Goal: Information Seeking & Learning: Check status

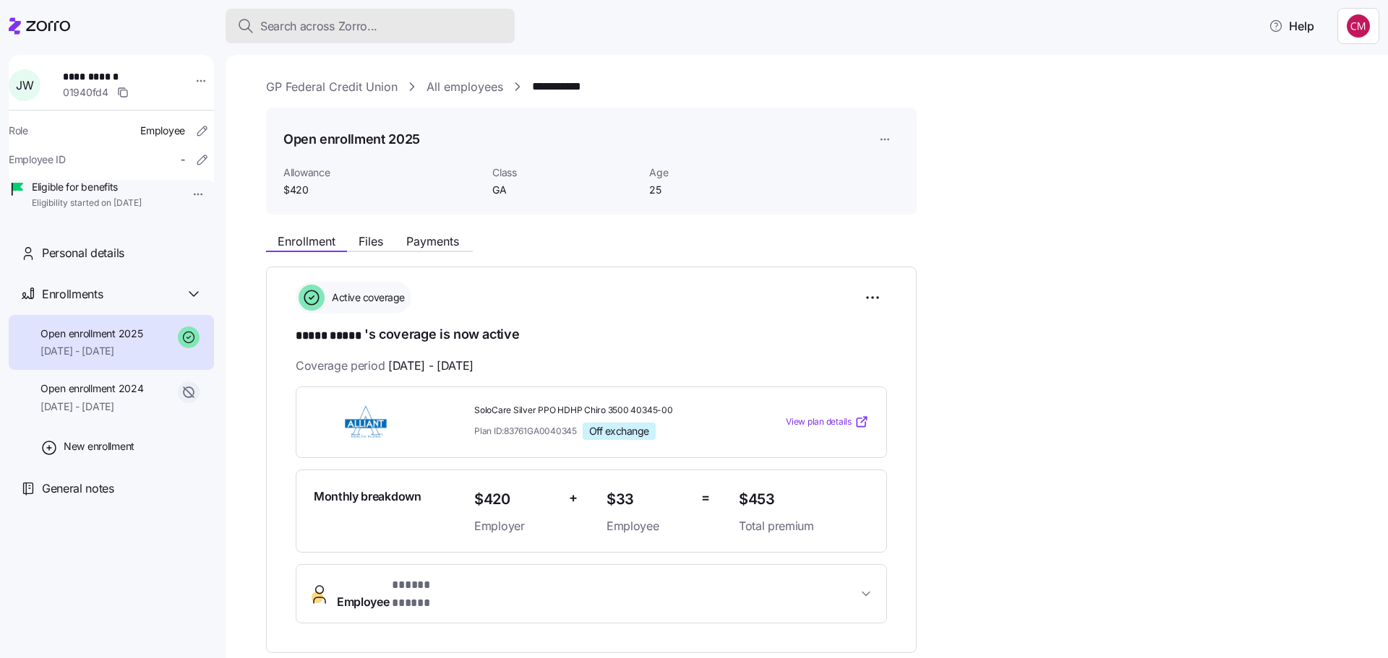
click at [324, 20] on span "Search across Zorro..." at bounding box center [318, 26] width 117 height 18
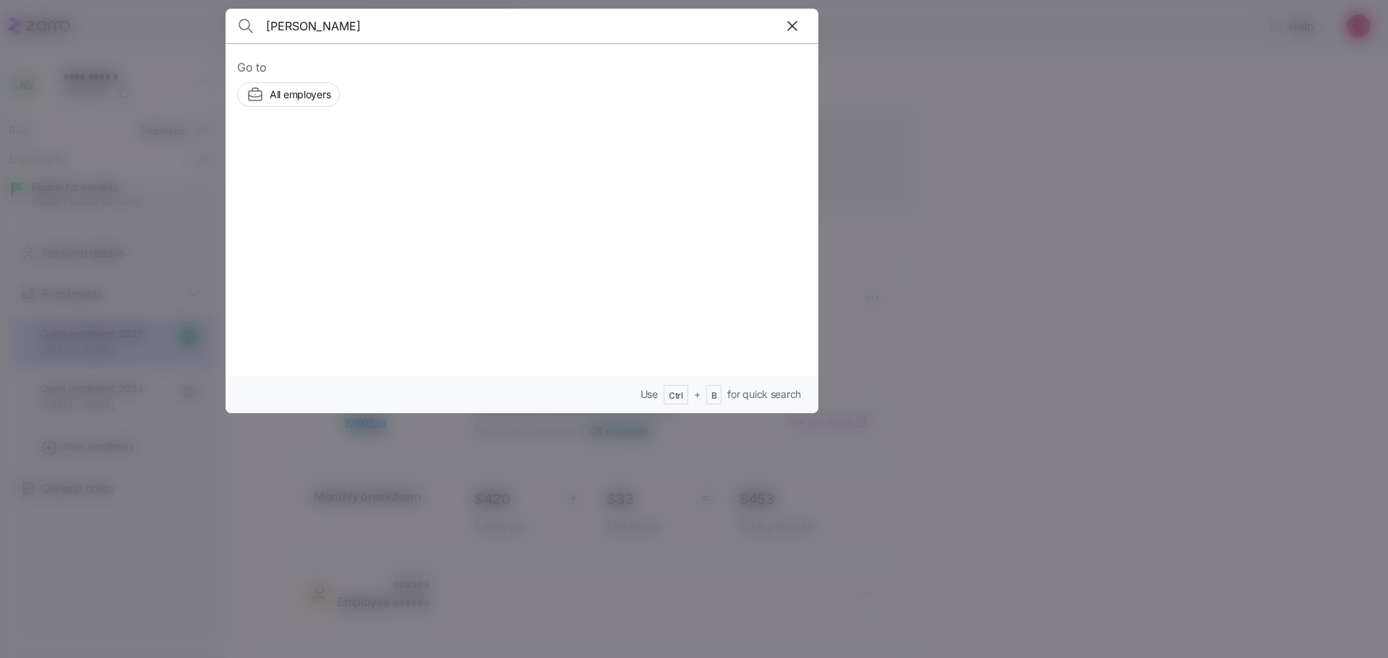
type input "jacob jenkins"
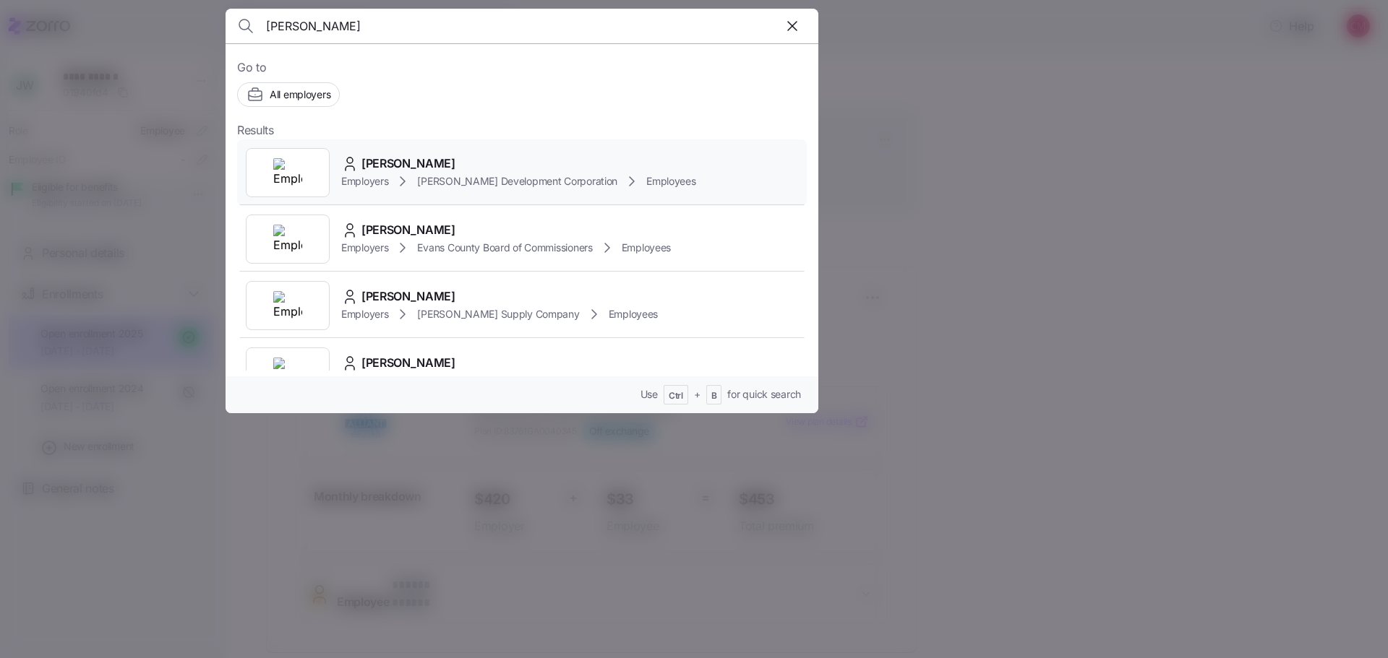
click at [311, 168] on div at bounding box center [288, 172] width 84 height 49
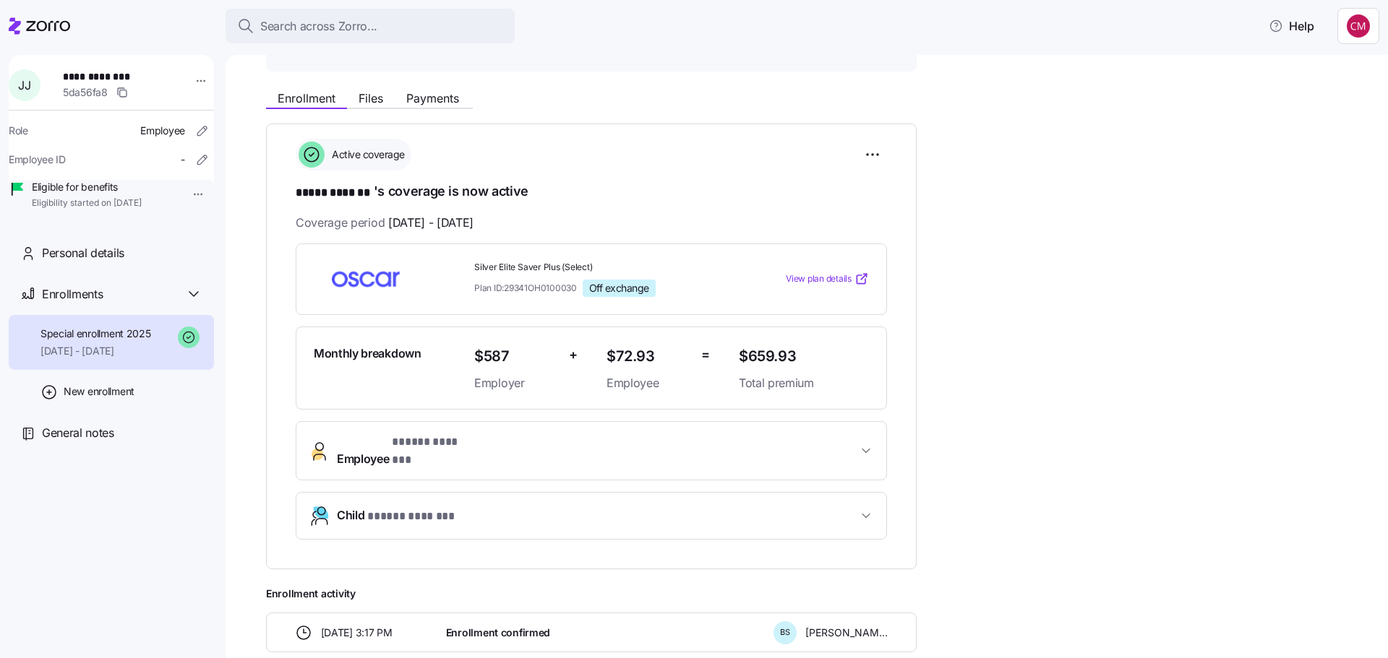
scroll to position [289, 0]
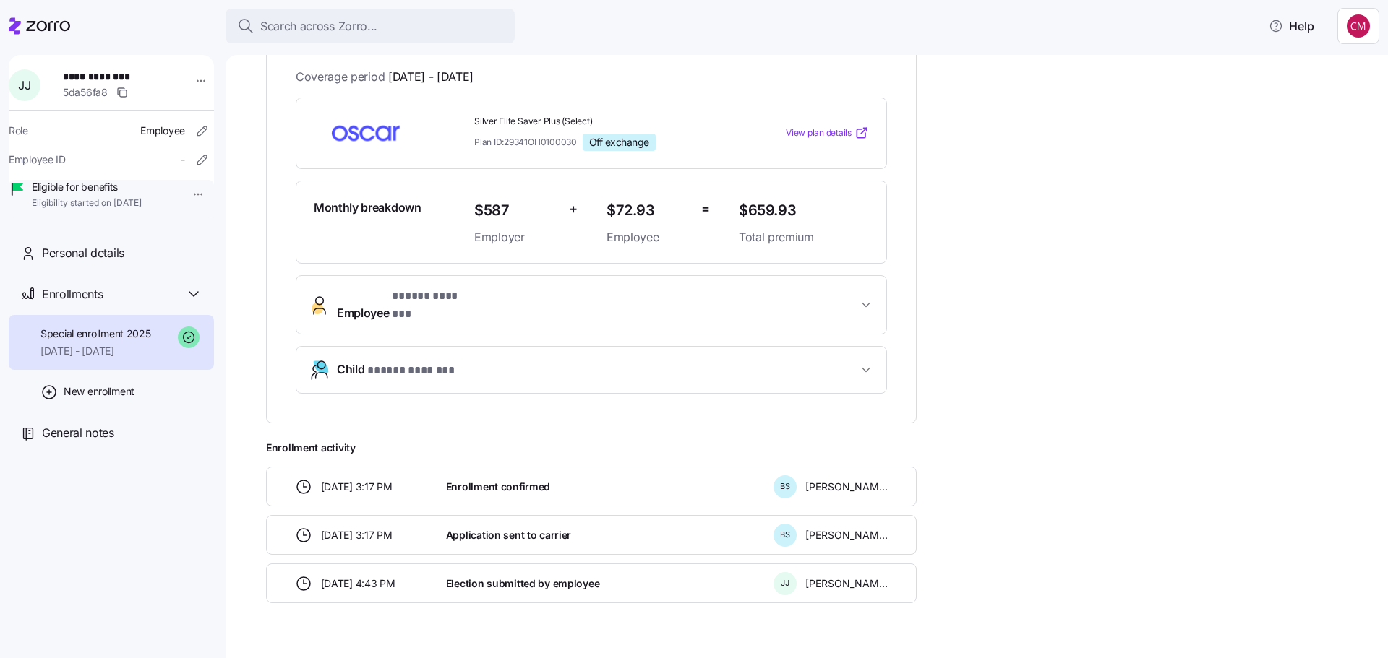
click at [740, 287] on button "Employee * ***** ******* *" at bounding box center [591, 305] width 590 height 58
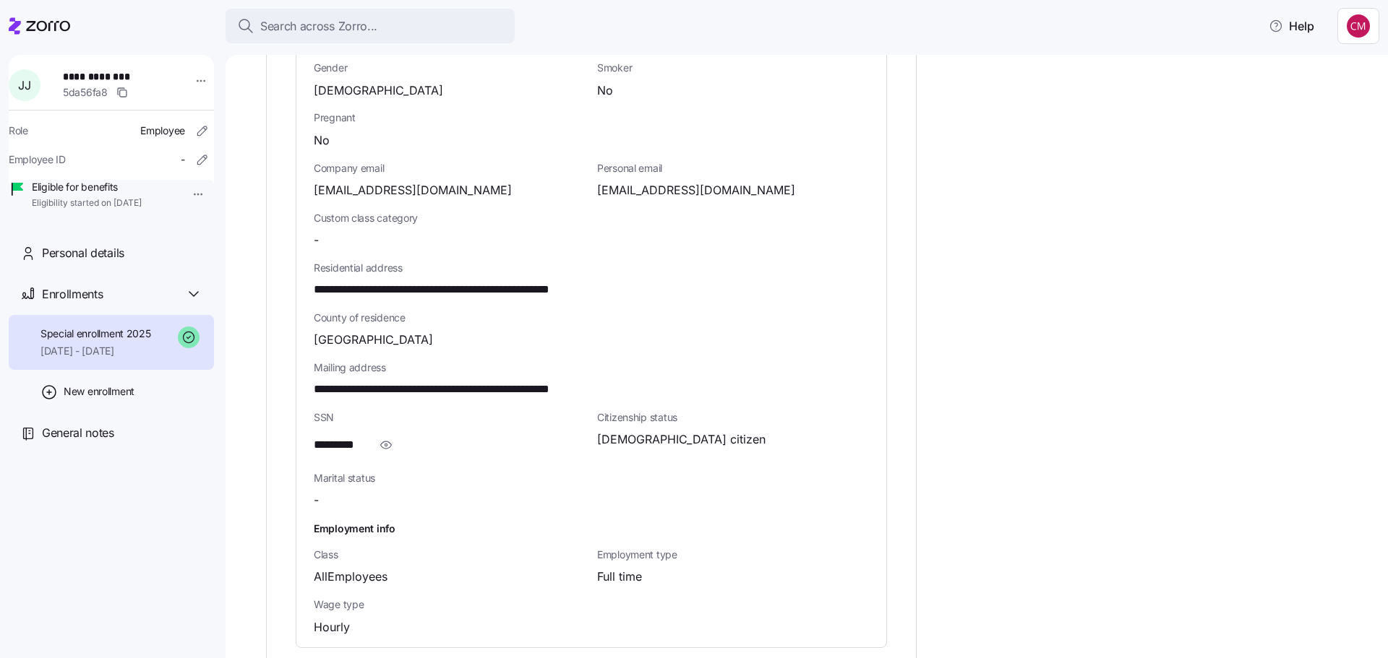
scroll to position [723, 0]
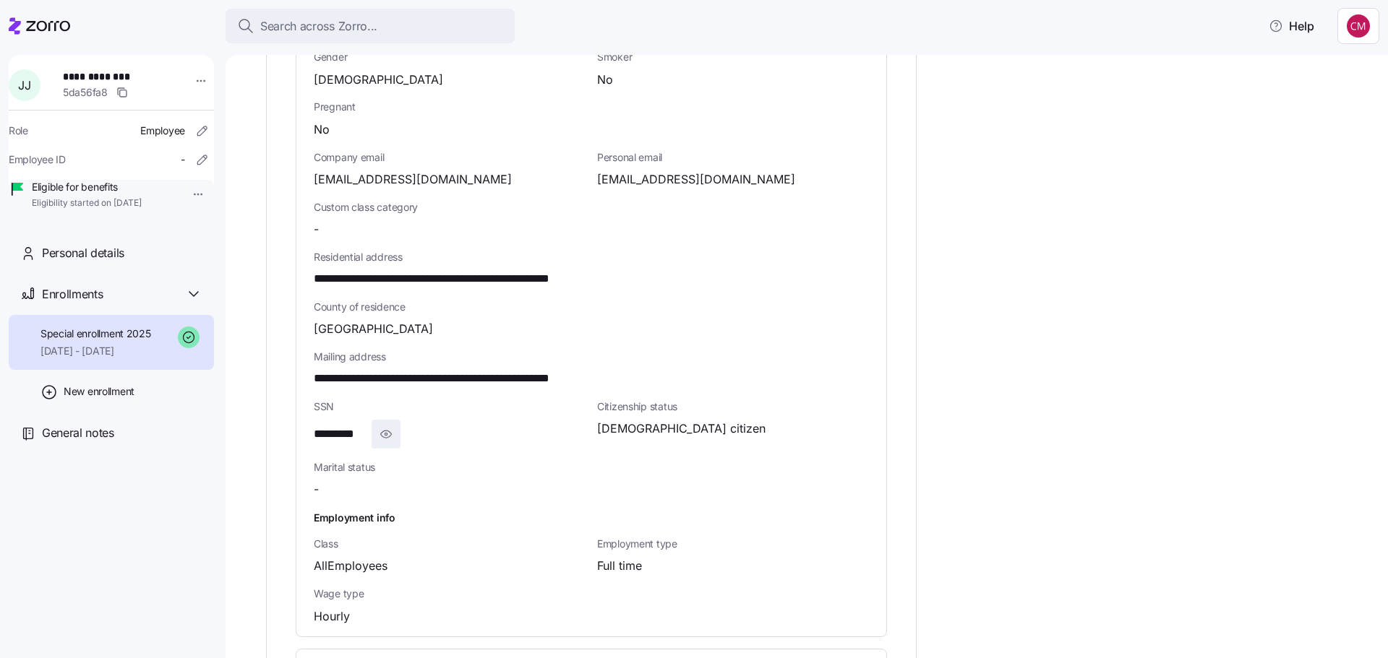
click at [385, 426] on icon "button" at bounding box center [386, 434] width 14 height 17
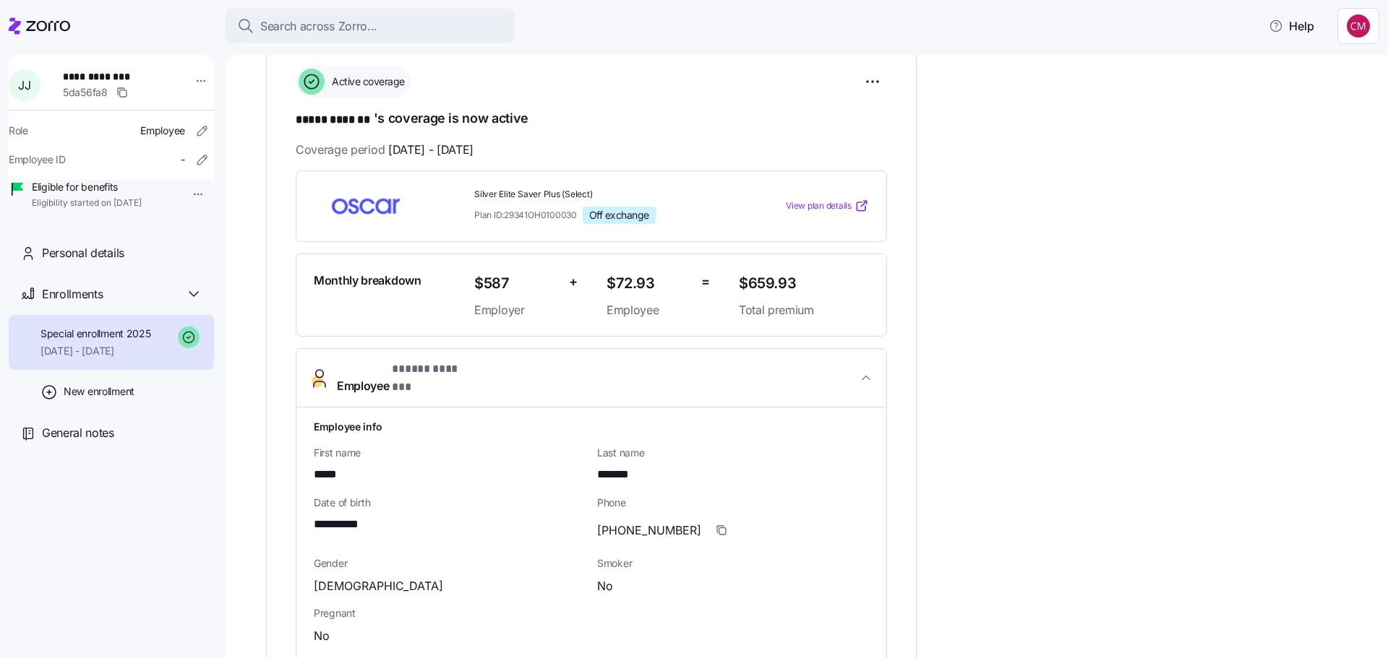
scroll to position [0, 0]
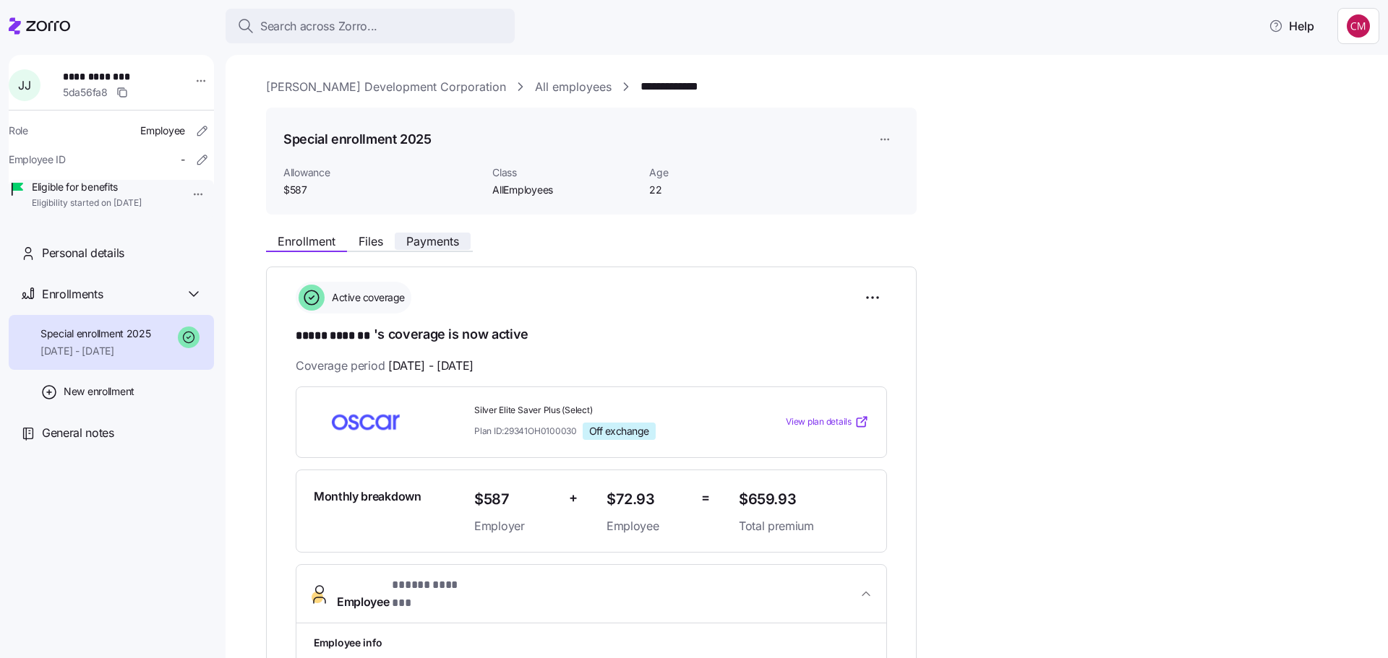
click at [416, 242] on span "Payments" at bounding box center [432, 242] width 53 height 12
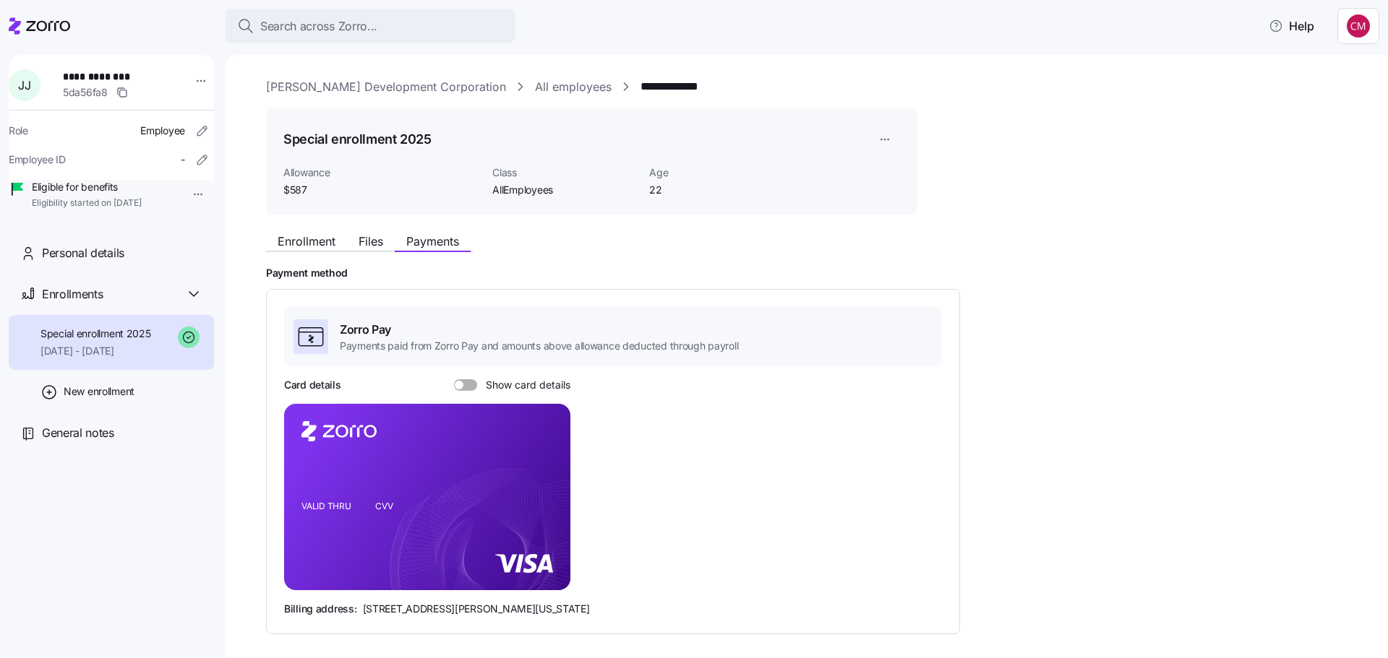
click at [535, 82] on link "All employees" at bounding box center [573, 87] width 77 height 18
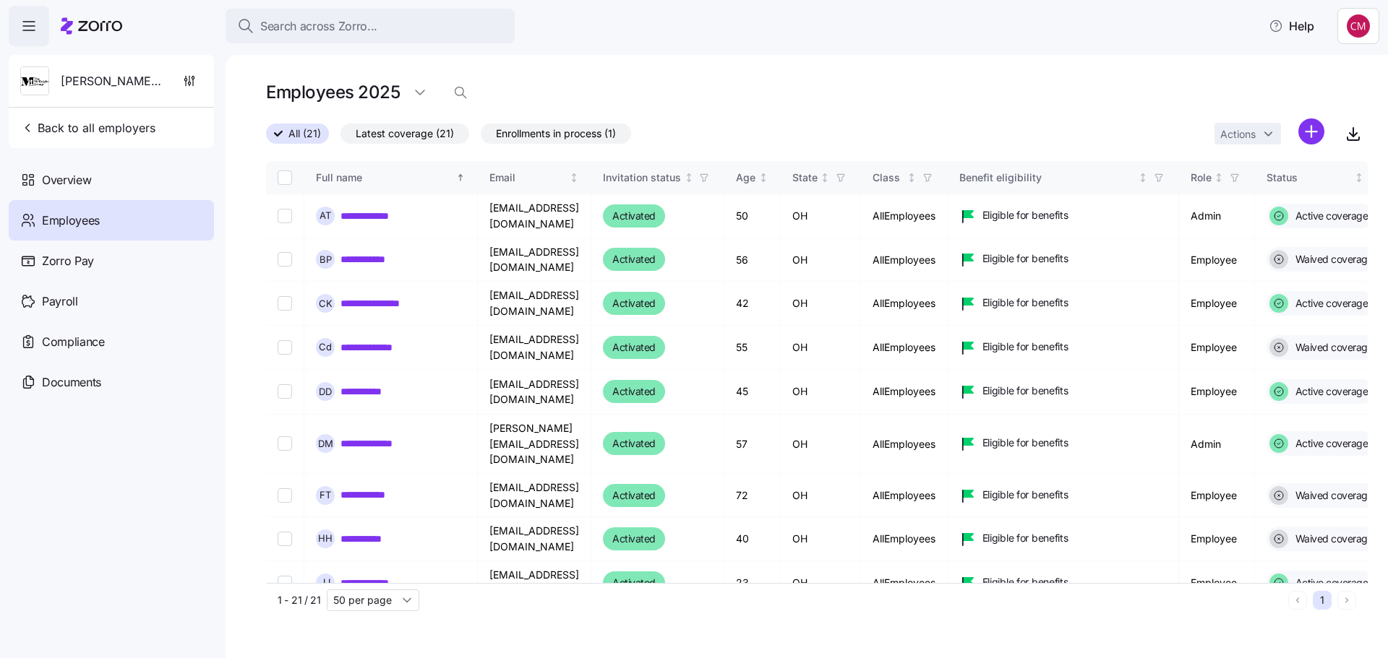
click at [93, 223] on span "Employees" at bounding box center [71, 221] width 58 height 18
click at [426, 20] on div "Search across Zorro..." at bounding box center [370, 26] width 266 height 18
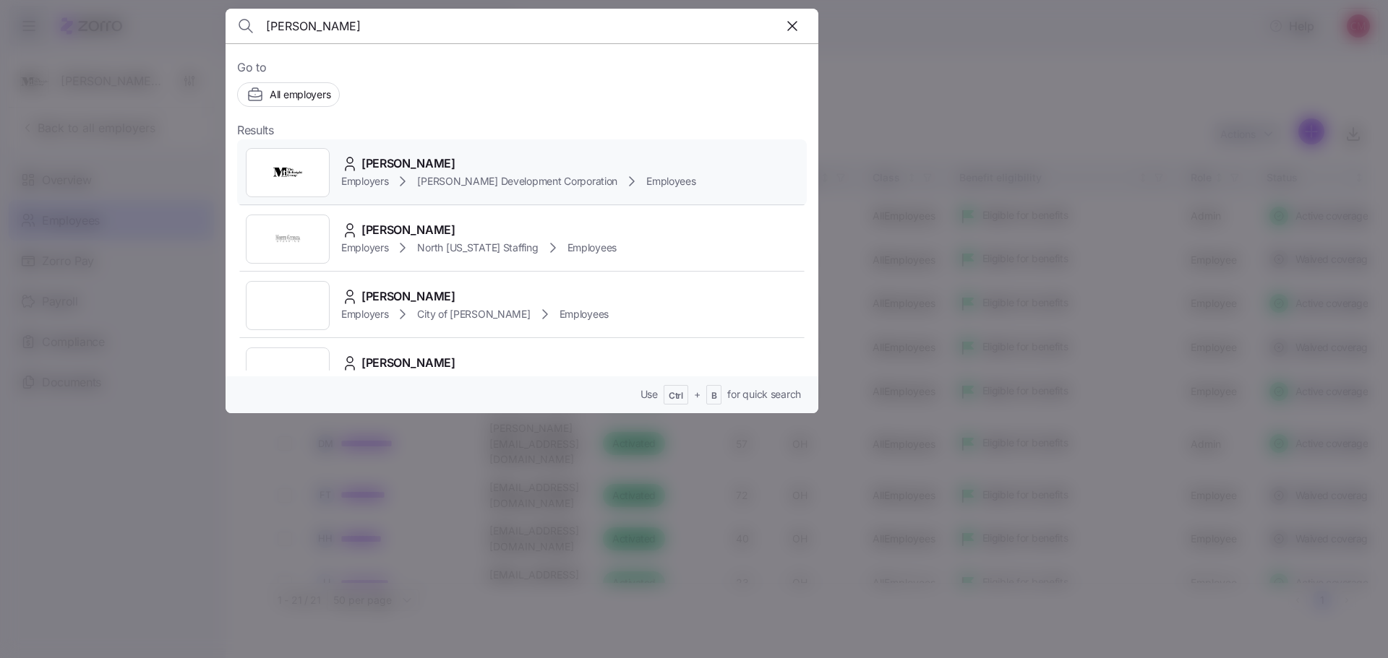
type input "[PERSON_NAME]"
click at [300, 158] on img at bounding box center [287, 172] width 29 height 29
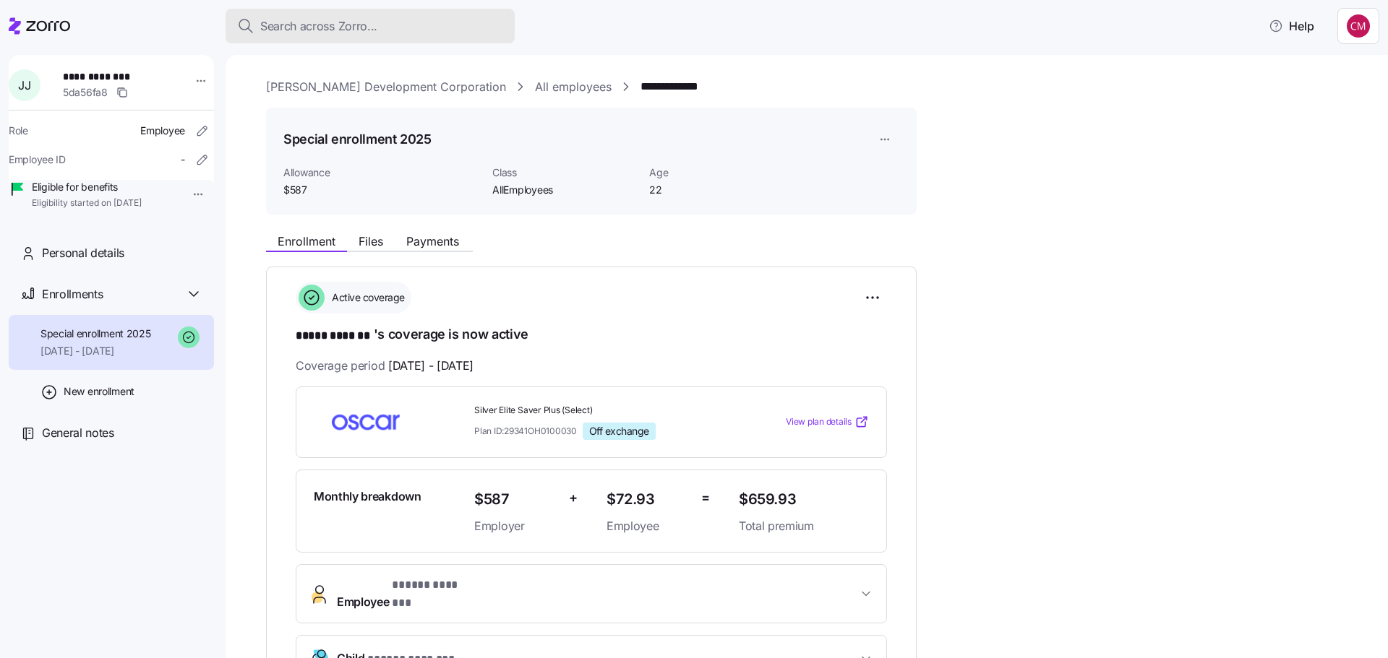
click at [363, 15] on button "Search across Zorro..." at bounding box center [369, 26] width 289 height 35
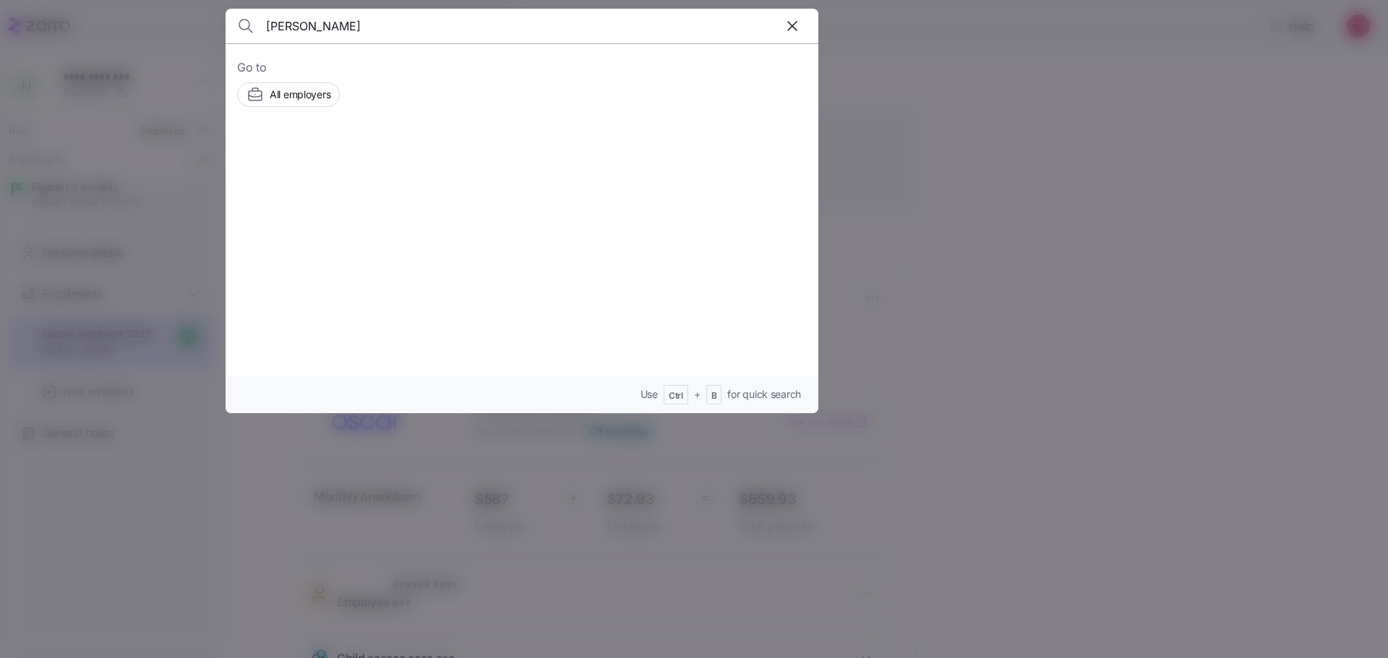
type input "[PERSON_NAME]"
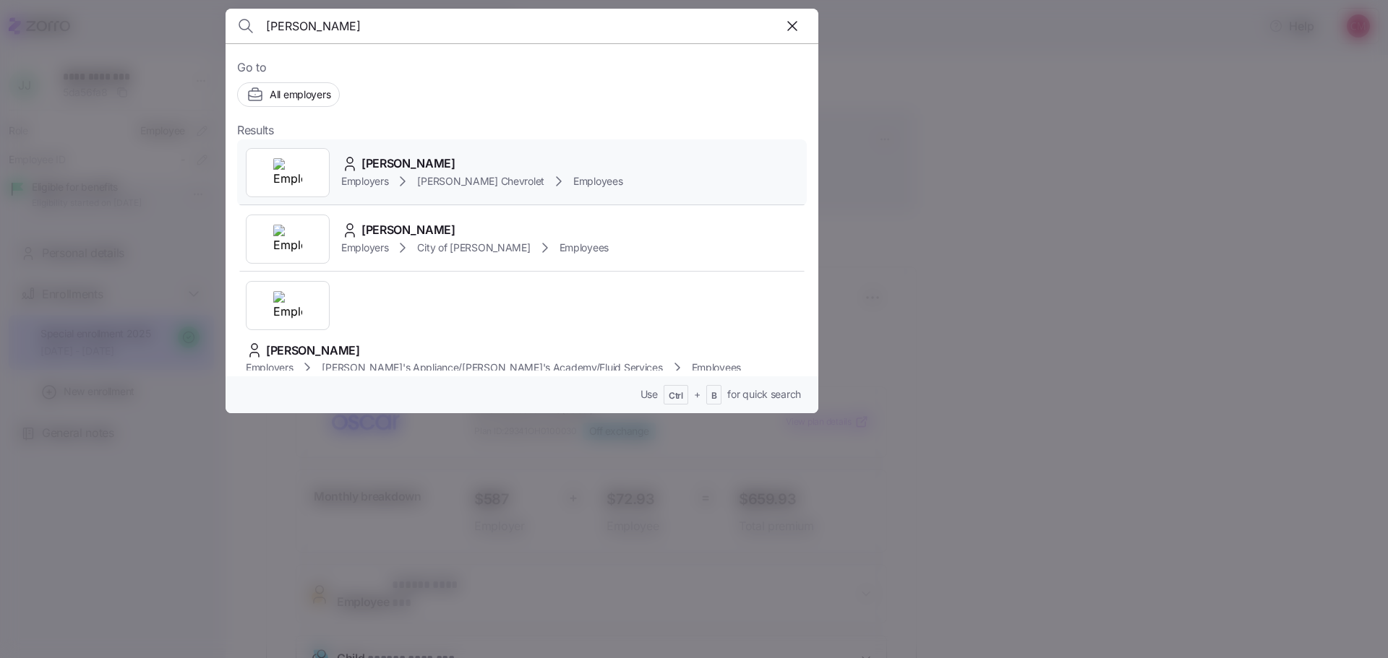
click at [298, 169] on img at bounding box center [287, 172] width 29 height 29
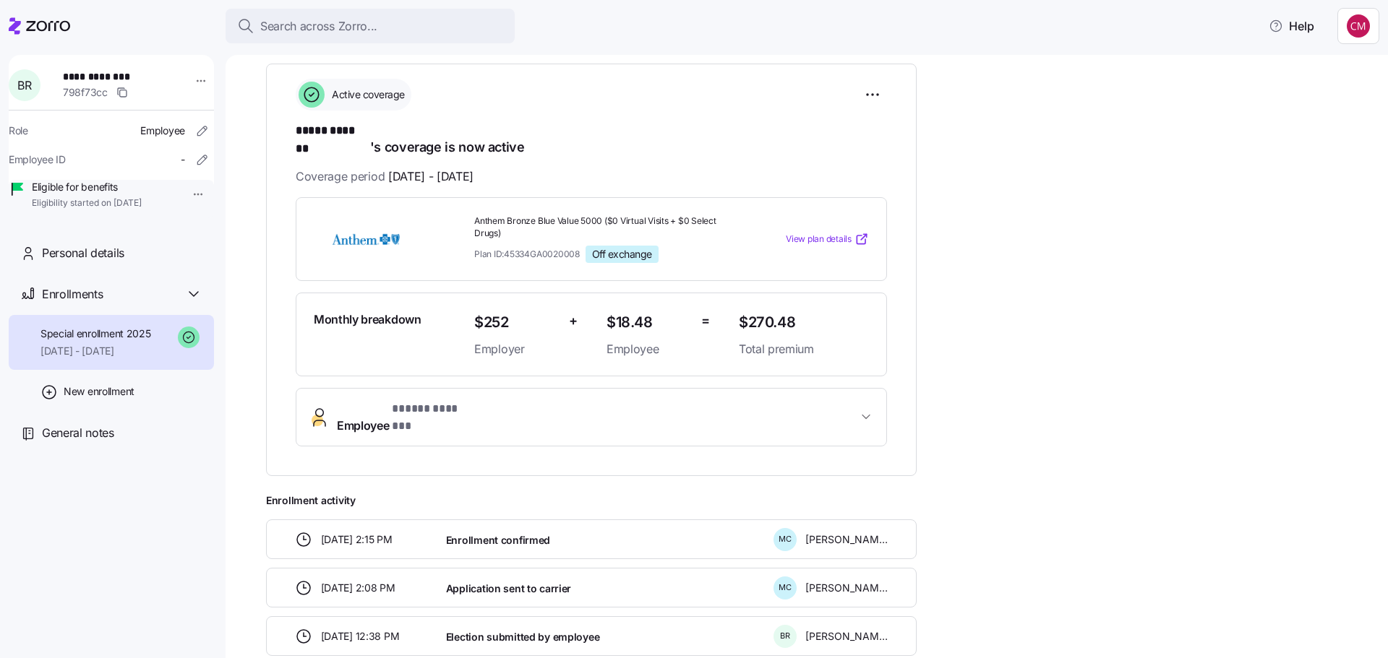
scroll to position [261, 0]
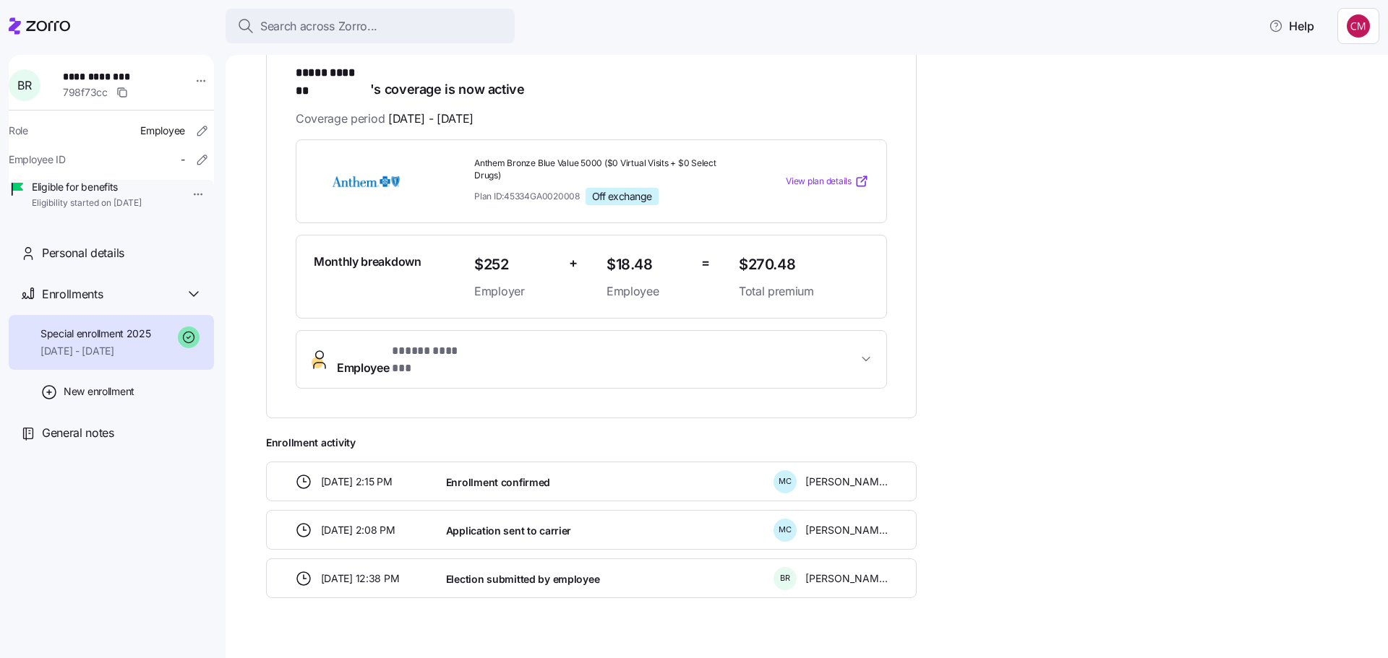
click at [413, 259] on div "Monthly breakdown" at bounding box center [388, 276] width 160 height 59
click at [418, 331] on button "Employee * ***** ******* *" at bounding box center [591, 360] width 590 height 58
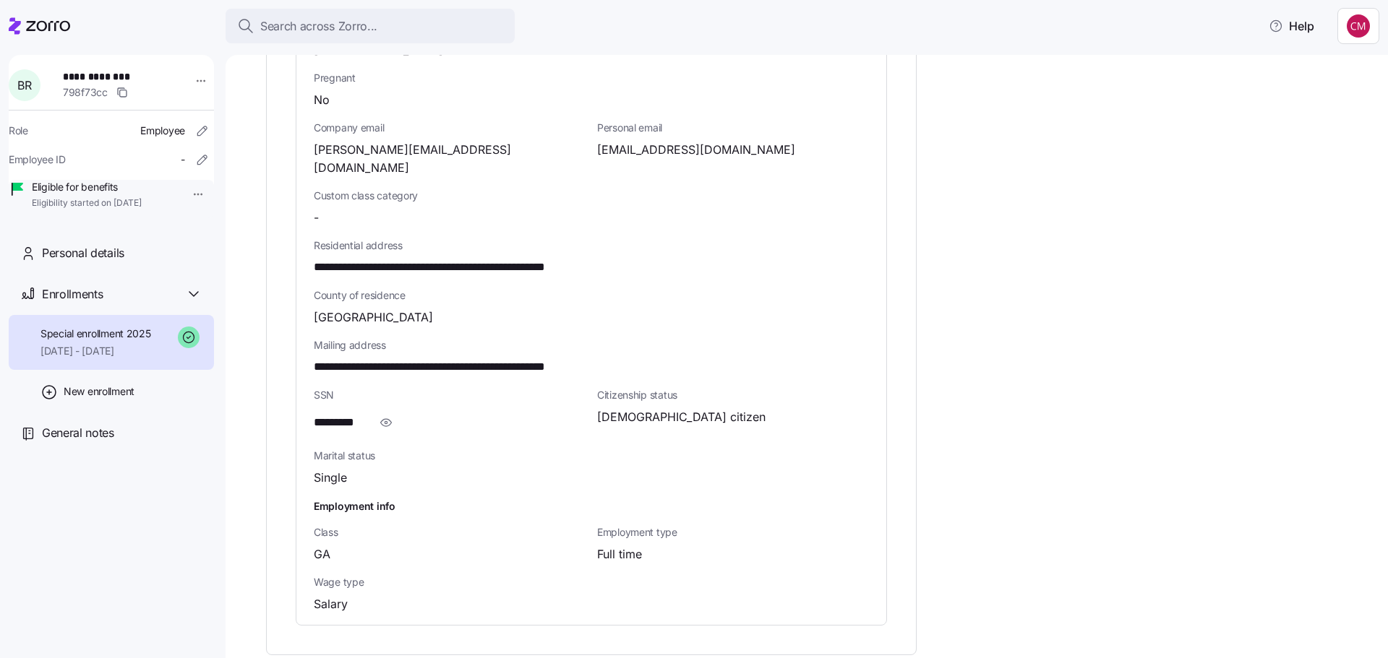
scroll to position [795, 0]
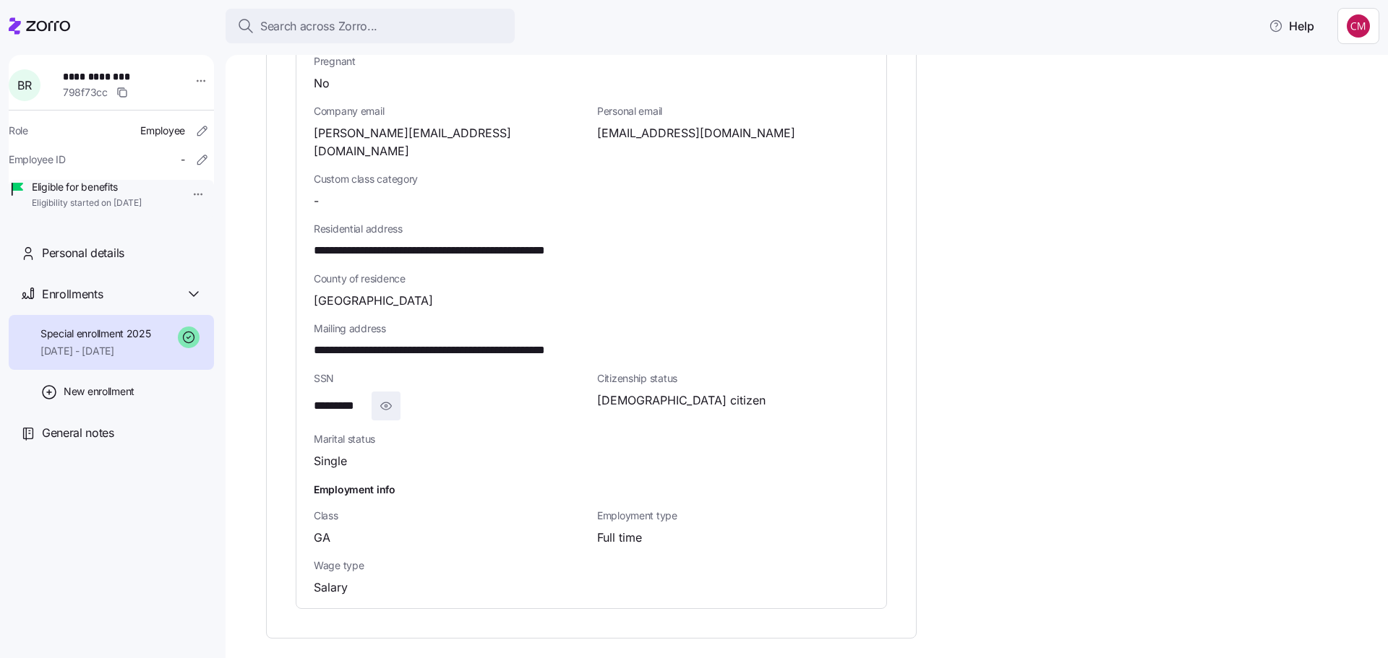
click at [392, 397] on icon "button" at bounding box center [386, 405] width 14 height 17
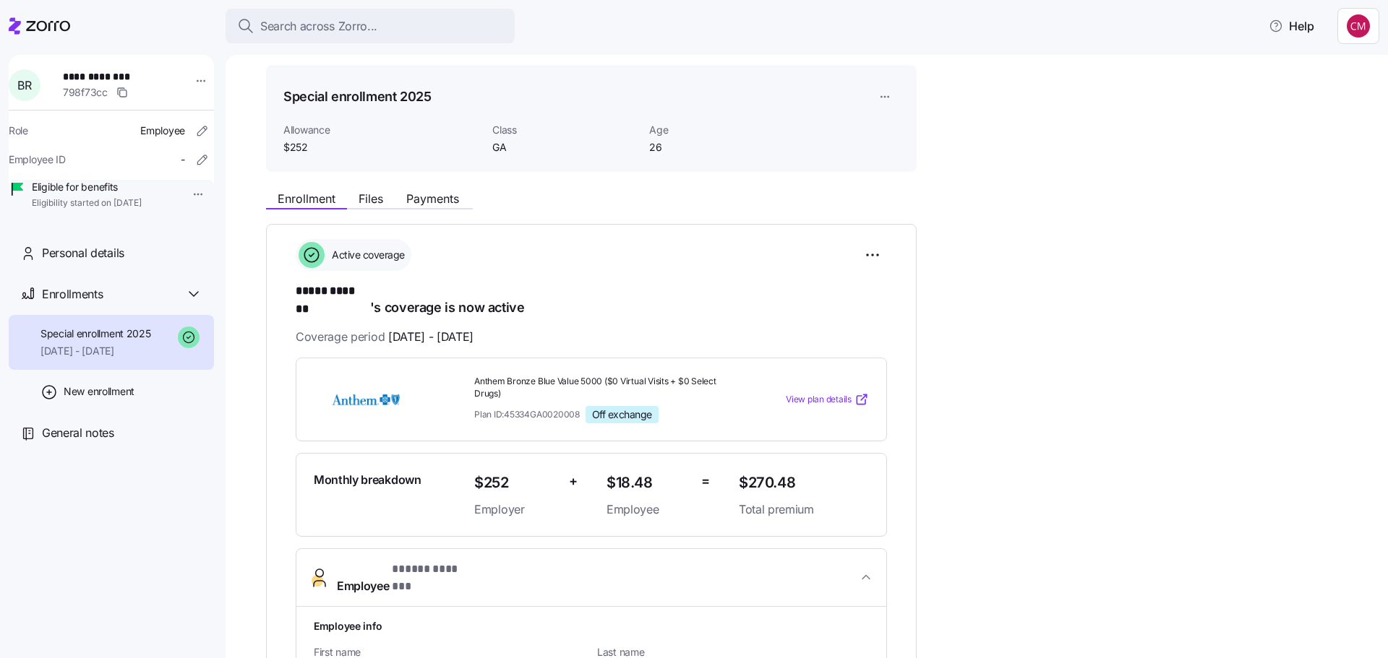
scroll to position [0, 0]
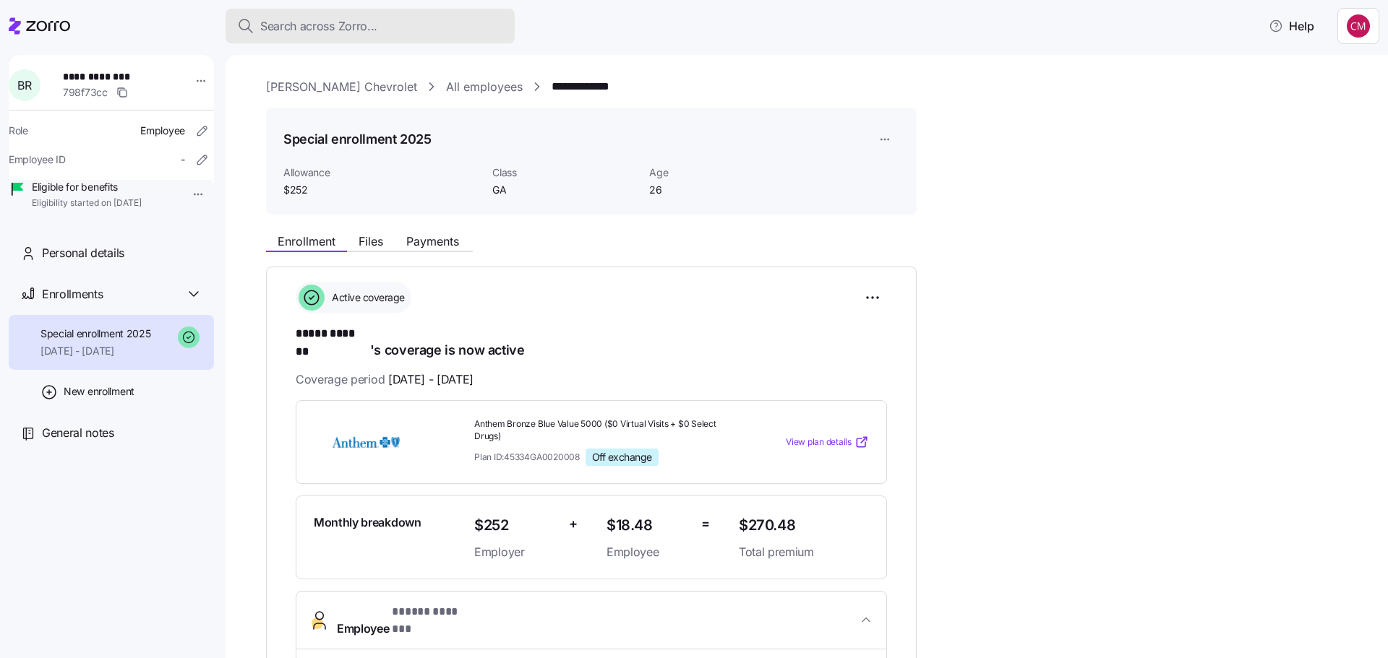
click at [314, 36] on button "Search across Zorro..." at bounding box center [369, 26] width 289 height 35
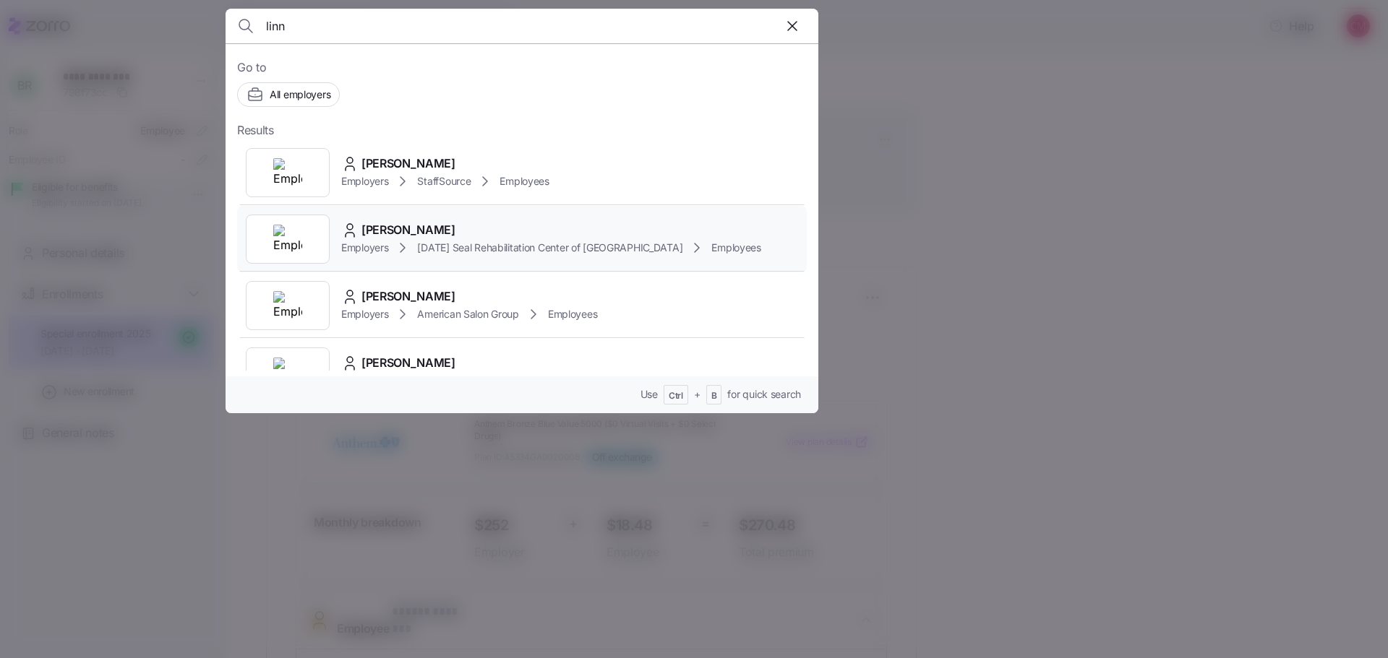
type input "linn"
click at [285, 238] on img at bounding box center [287, 239] width 29 height 29
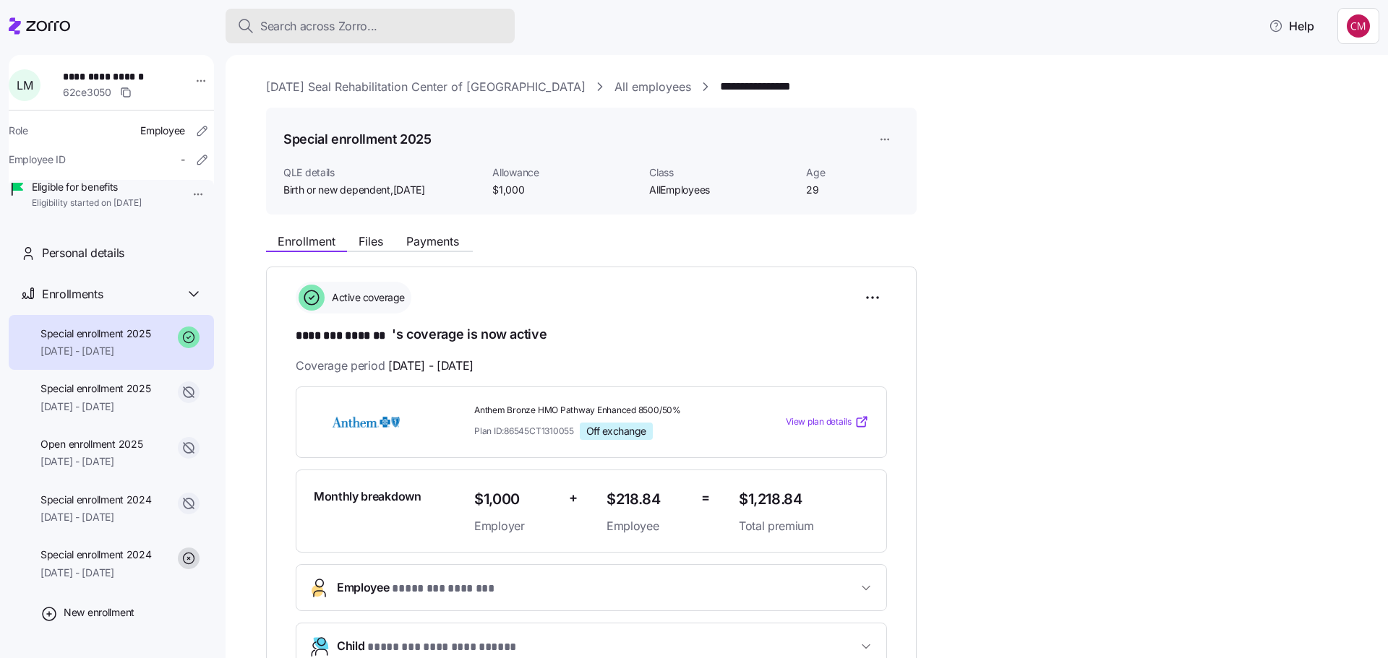
click at [358, 24] on span "Search across Zorro..." at bounding box center [318, 26] width 117 height 18
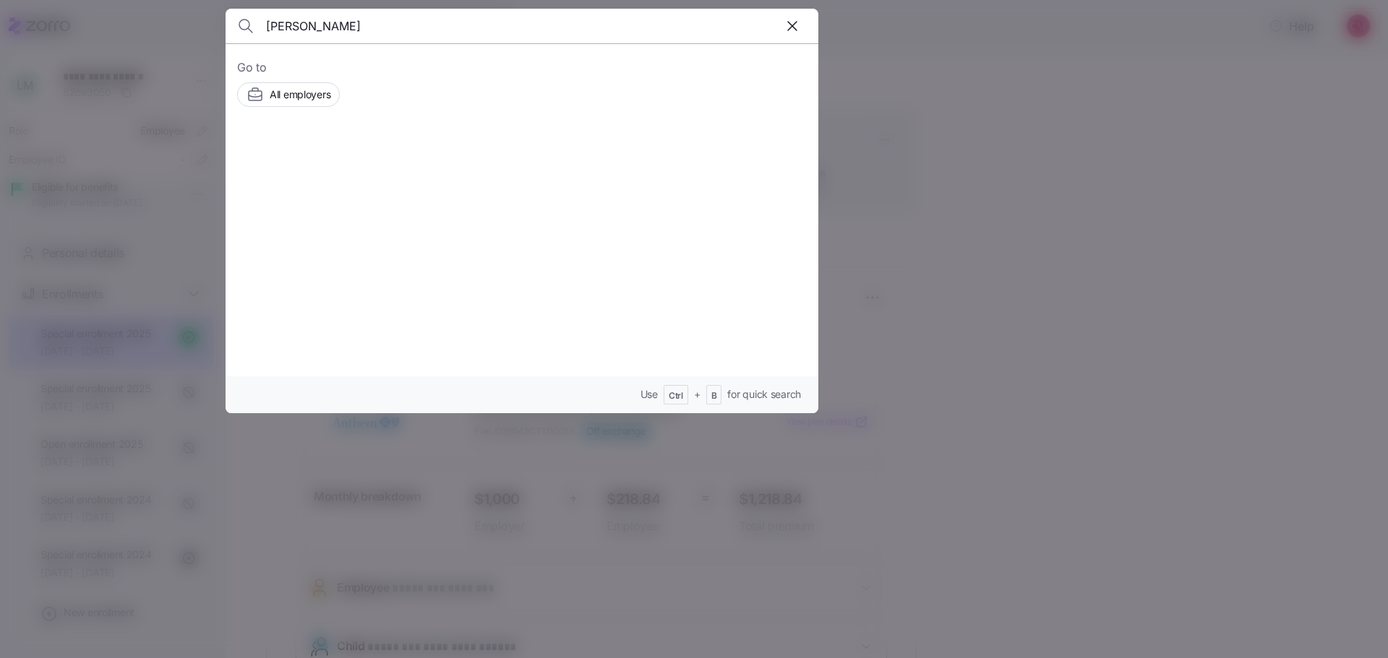
type input "[PERSON_NAME]"
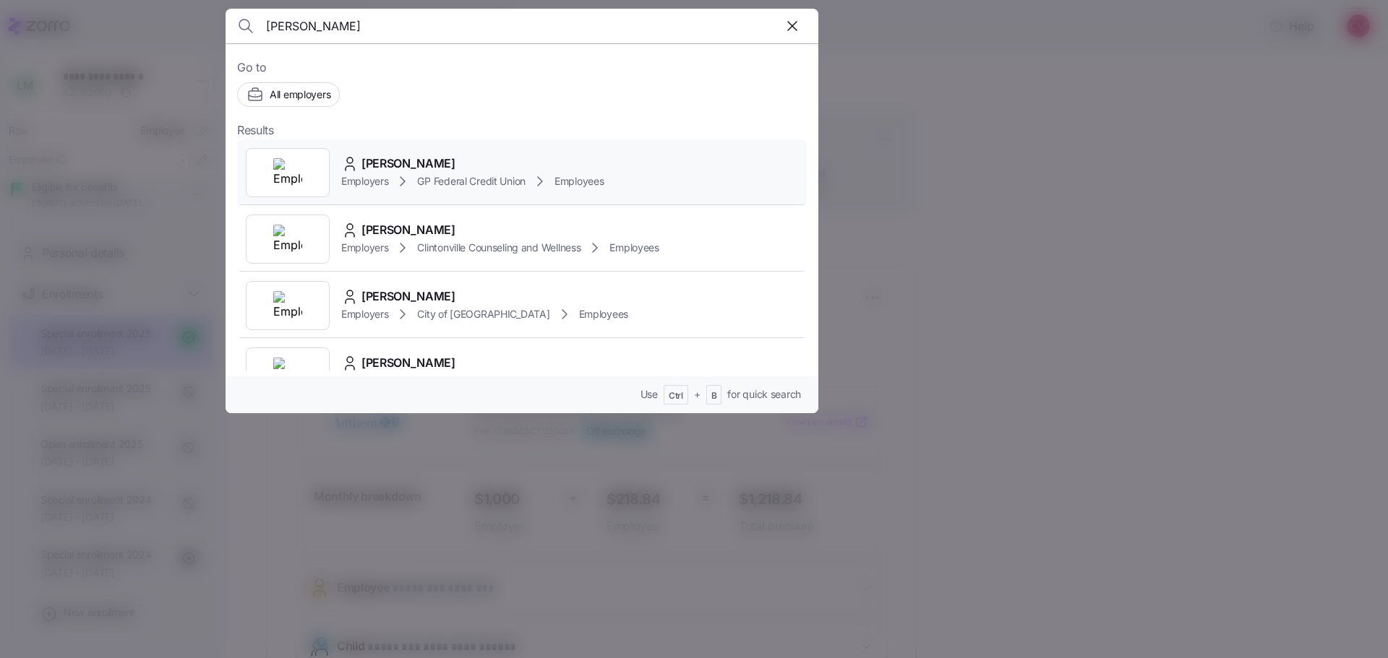
click at [285, 165] on img at bounding box center [287, 172] width 29 height 29
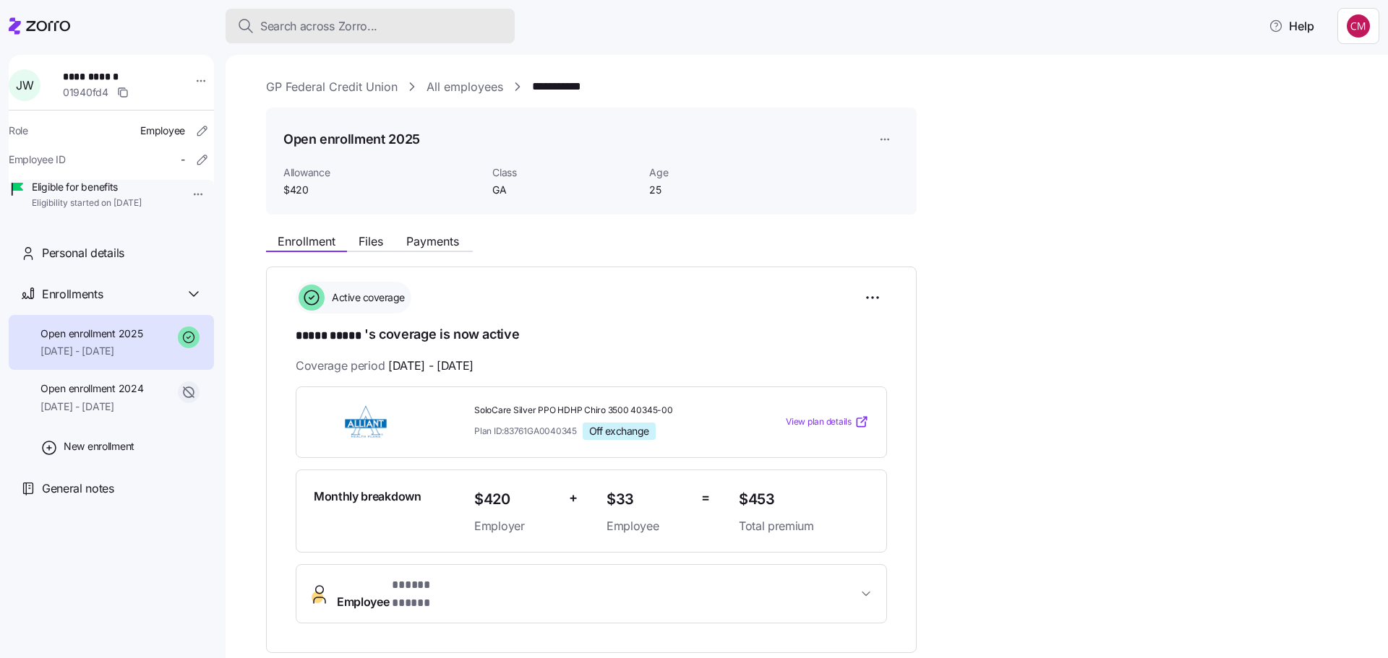
click at [343, 14] on button "Search across Zorro..." at bounding box center [369, 26] width 289 height 35
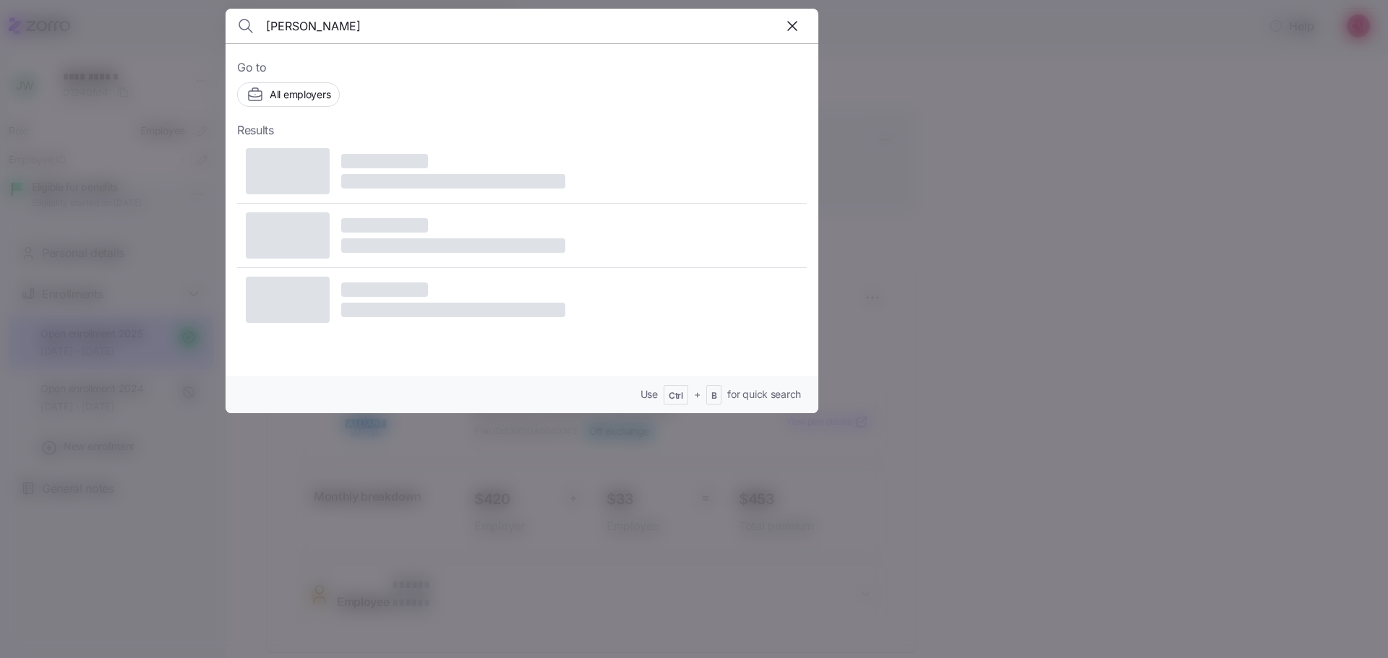
type input "[PERSON_NAME]"
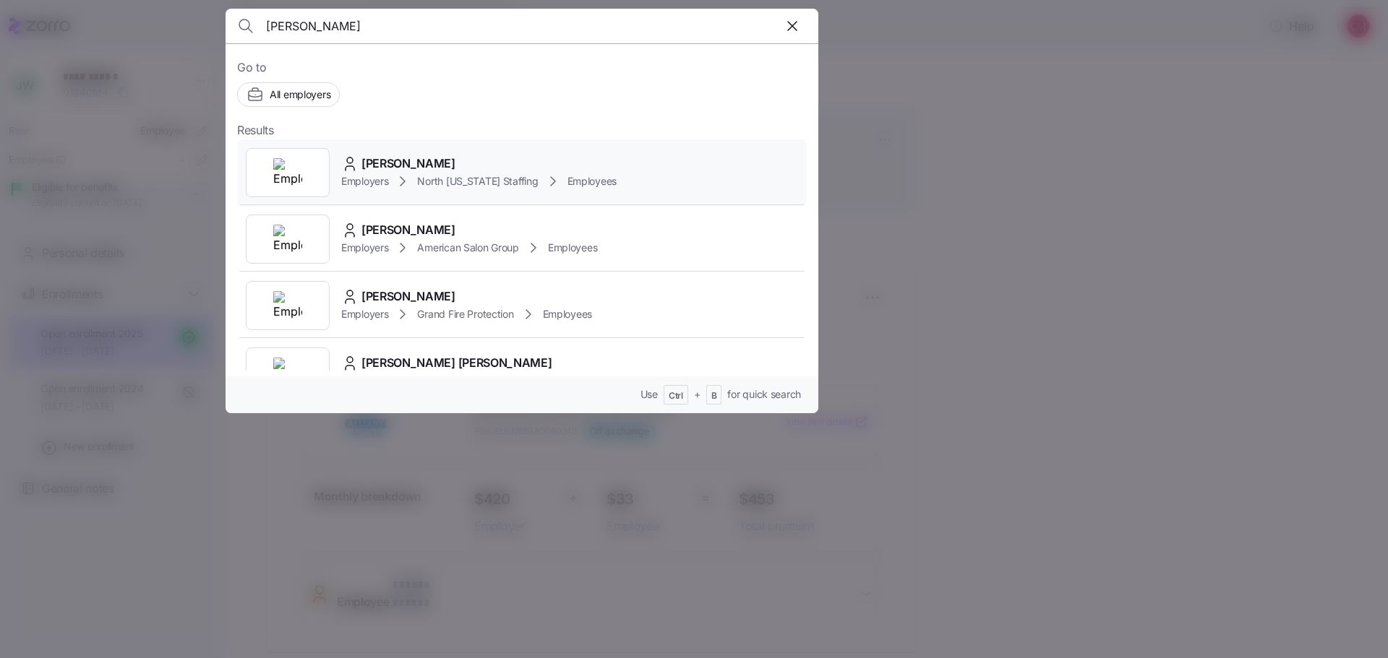
click at [264, 177] on div at bounding box center [288, 172] width 84 height 49
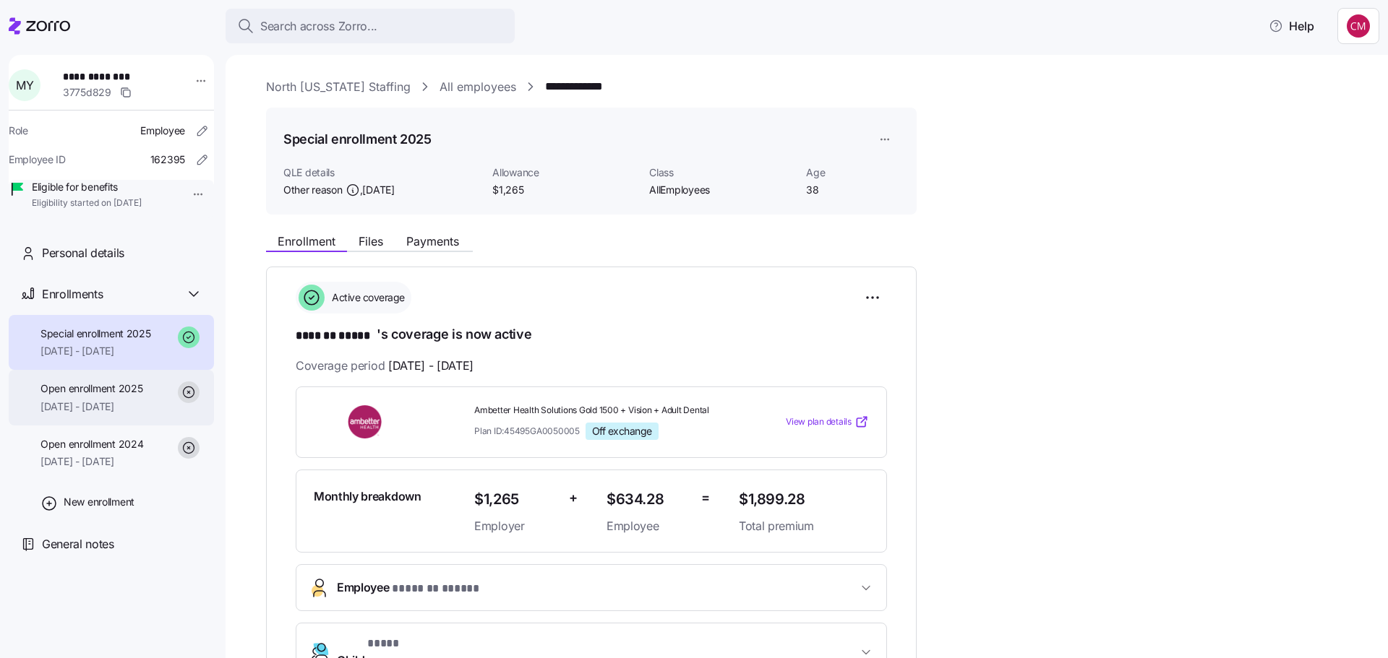
click at [85, 414] on div "Open enrollment 2025 [DATE] - [DATE]" at bounding box center [91, 398] width 102 height 33
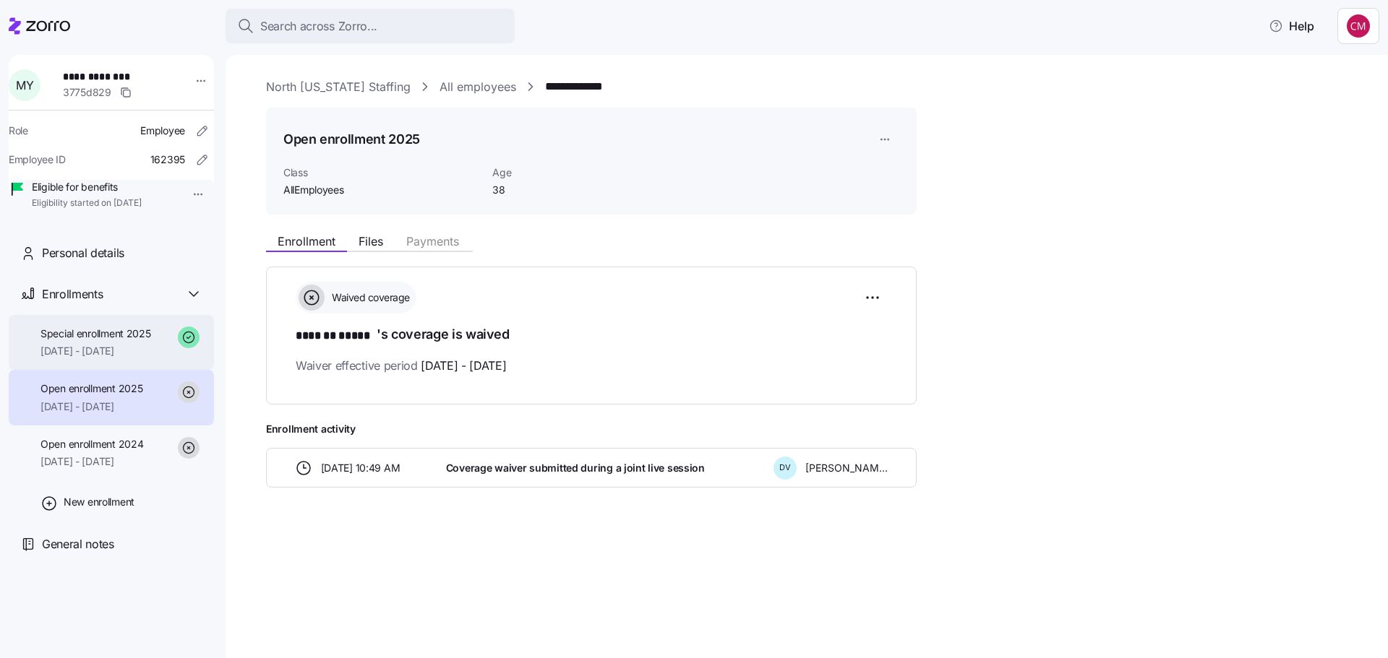
click at [98, 341] on span "Special enrollment 2025" at bounding box center [95, 334] width 111 height 14
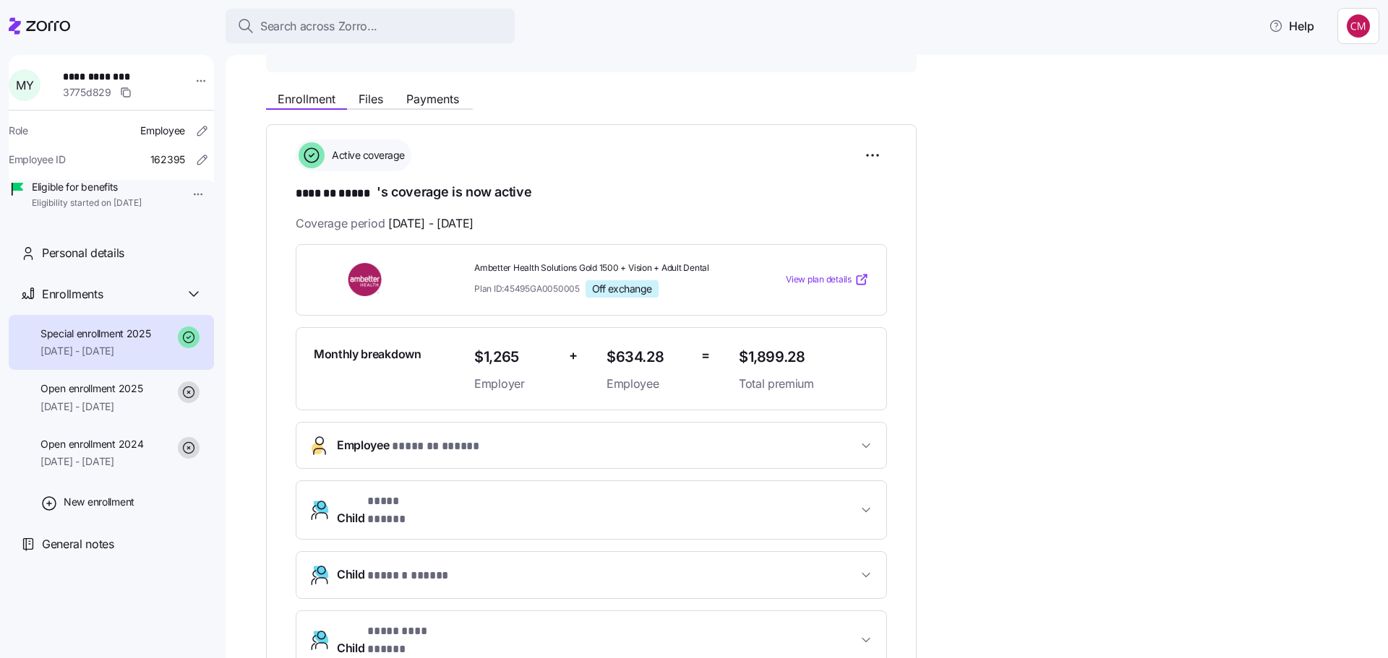
scroll to position [210, 0]
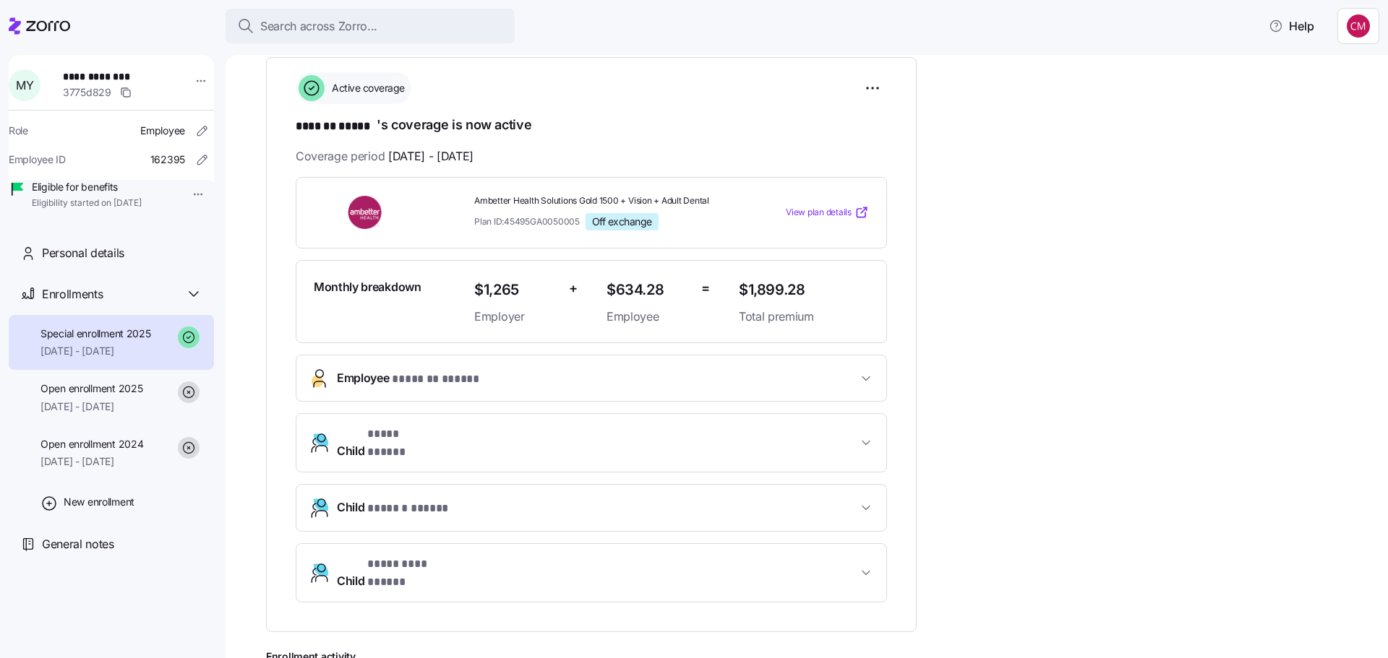
click at [563, 382] on span "Employee * ******* ***** *" at bounding box center [597, 379] width 520 height 20
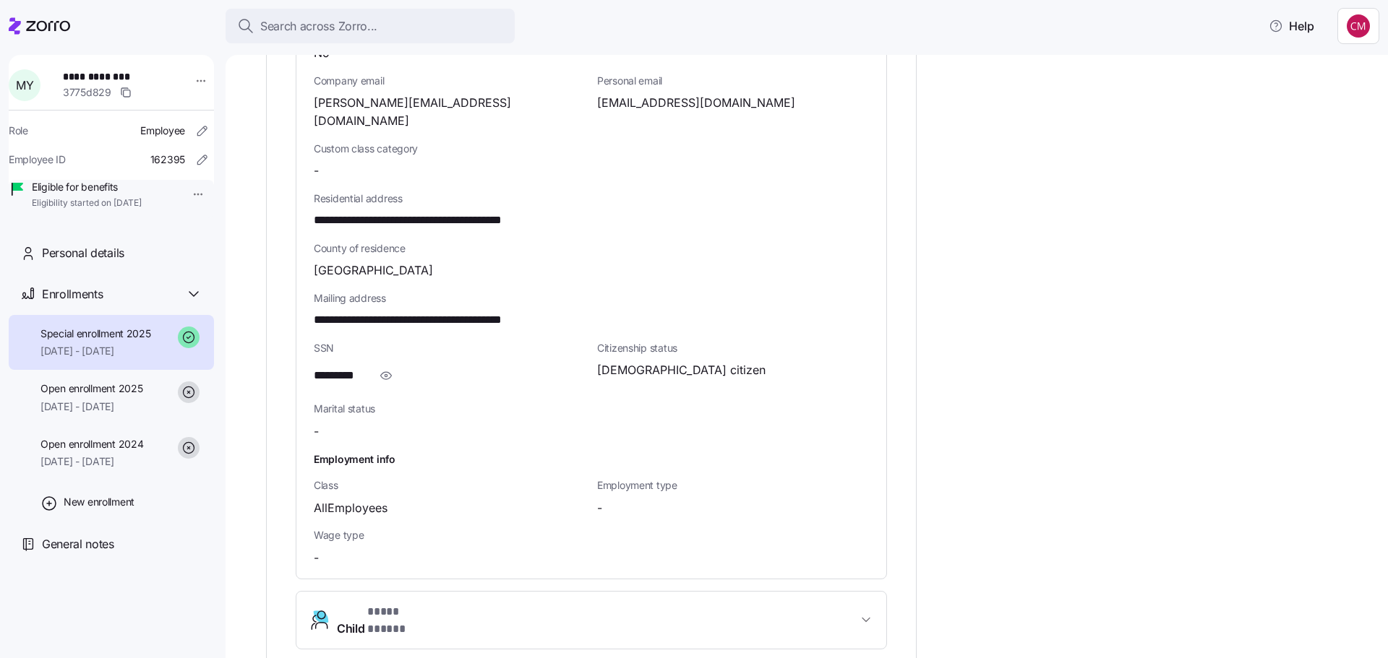
scroll to position [788, 0]
click at [391, 366] on icon "button" at bounding box center [386, 374] width 14 height 17
